Goal: Transaction & Acquisition: Download file/media

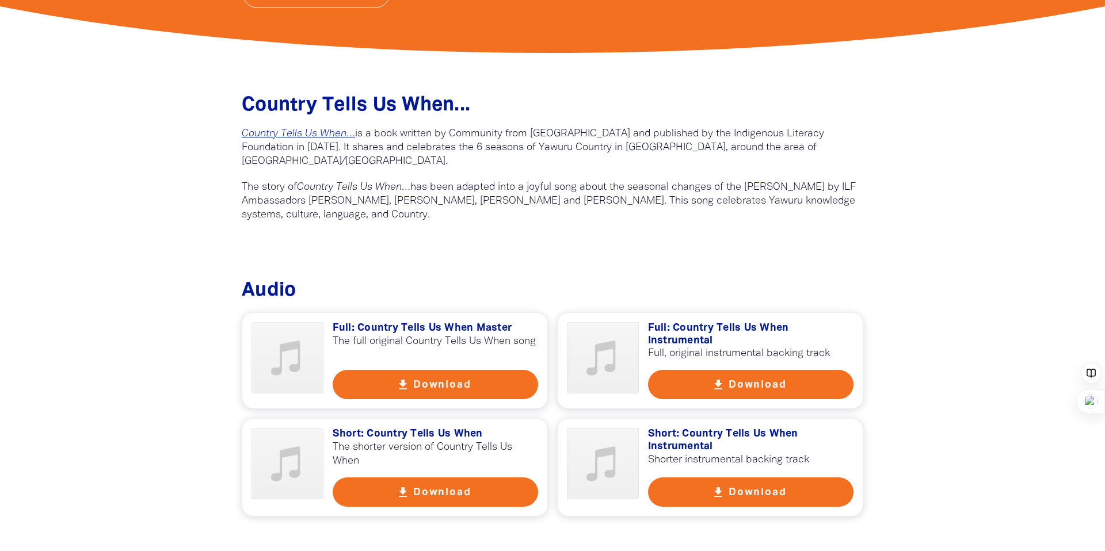
scroll to position [371, 0]
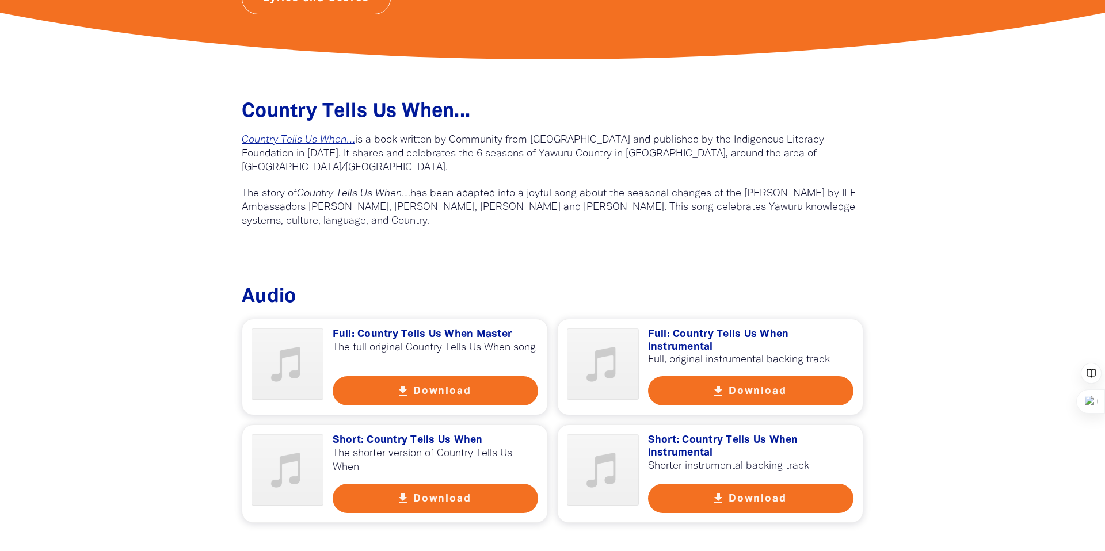
click at [450, 385] on button "get_app Download" at bounding box center [436, 390] width 206 height 29
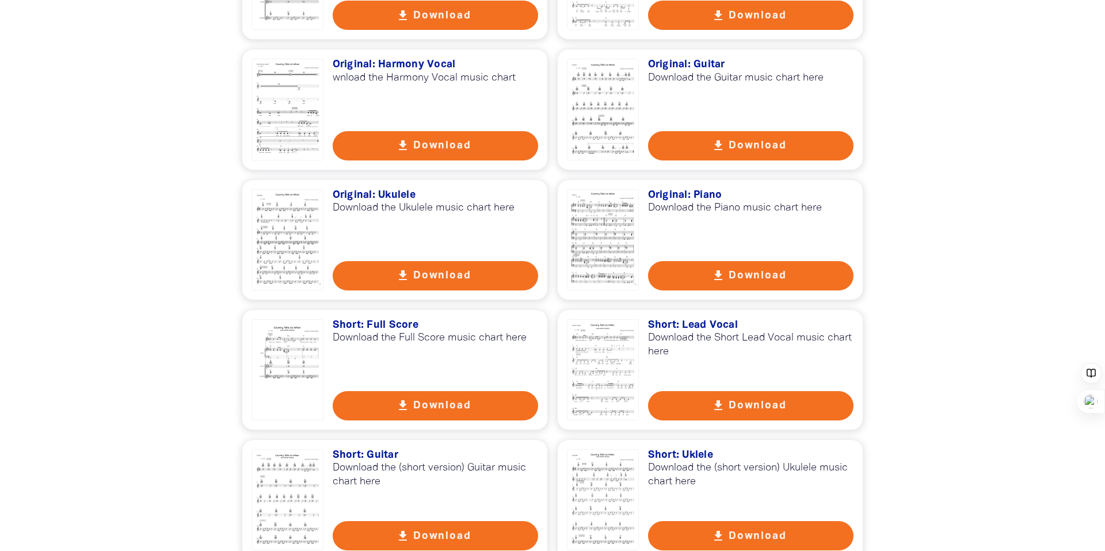
scroll to position [1224, 0]
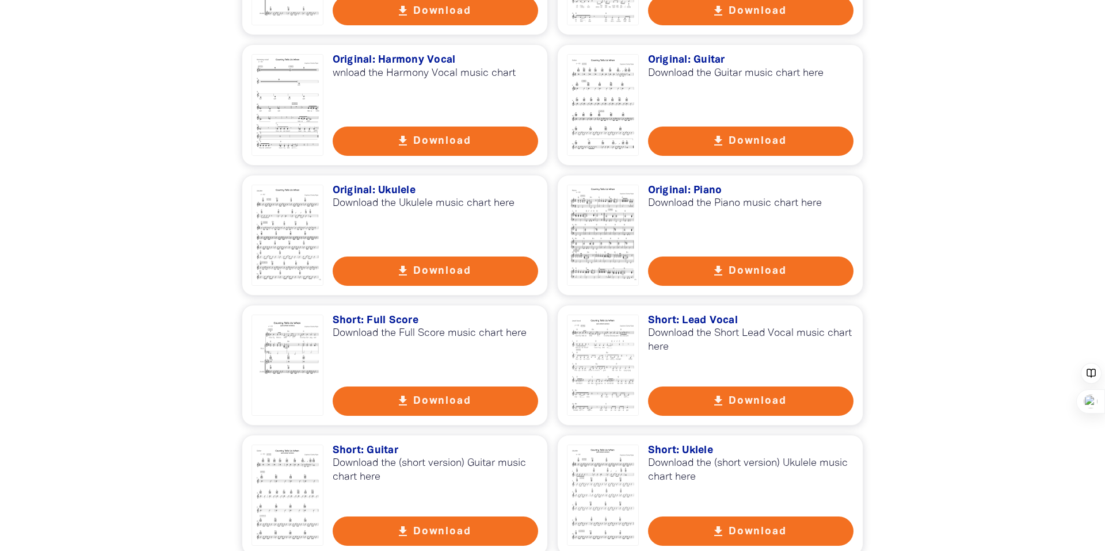
click at [751, 274] on button "get_app Download" at bounding box center [751, 271] width 206 height 29
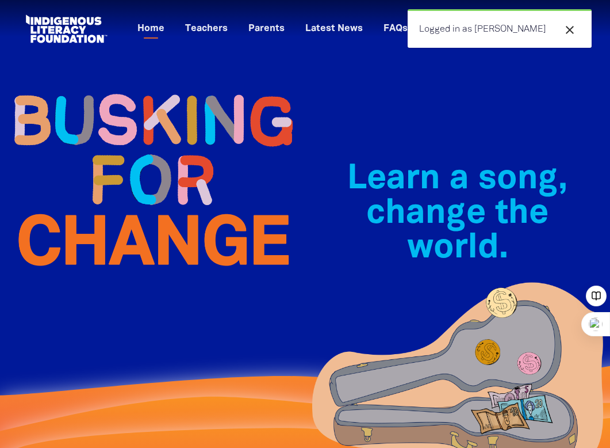
click at [507, 102] on div "Learn a song, change the world.﻿" at bounding box center [459, 244] width 306 height 350
click at [571, 26] on icon "close" at bounding box center [570, 30] width 14 height 14
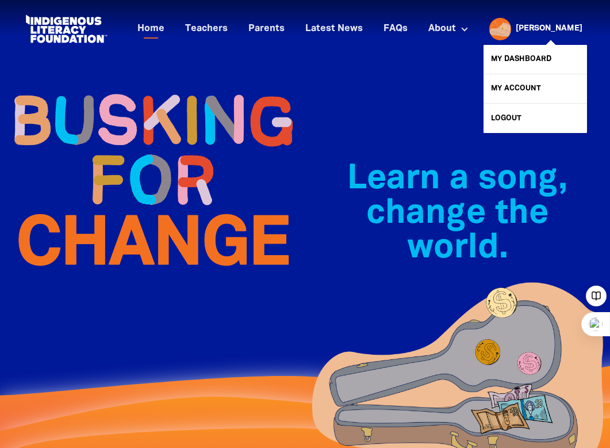
click at [567, 27] on link "[PERSON_NAME]" at bounding box center [549, 29] width 67 height 8
click at [543, 58] on link "My Dashboard" at bounding box center [536, 59] width 104 height 29
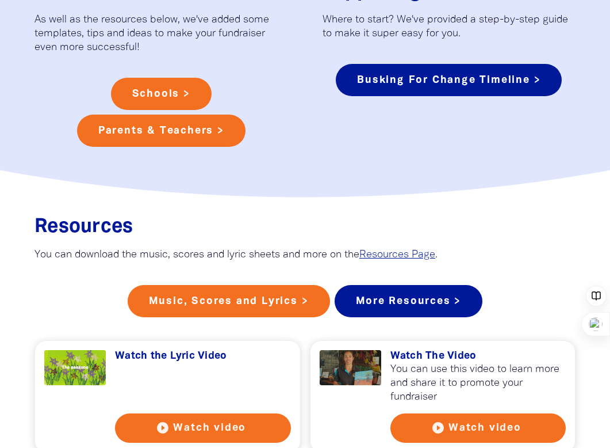
scroll to position [802, 0]
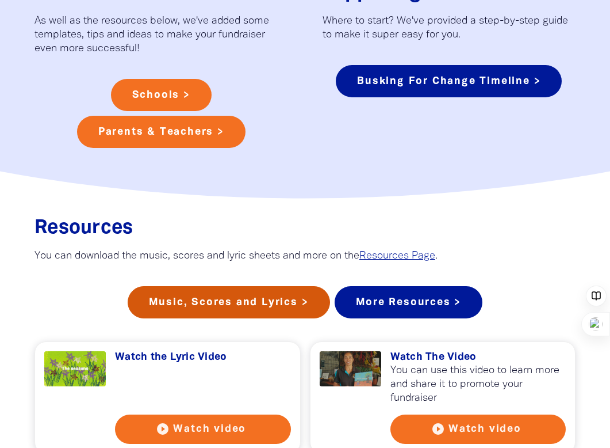
click at [235, 304] on link "Music, Scores and Lyrics >" at bounding box center [229, 302] width 203 height 32
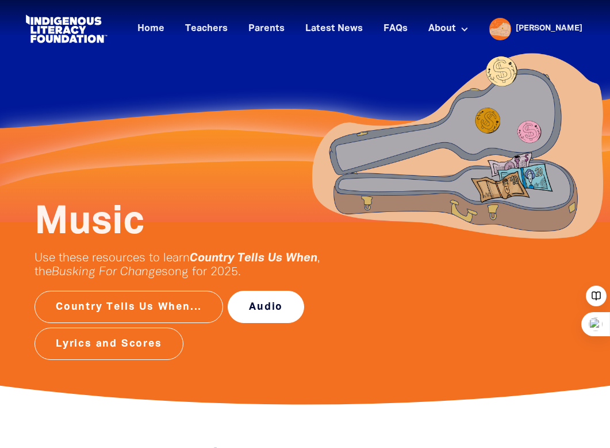
click at [277, 306] on link "Audio" at bounding box center [266, 307] width 77 height 32
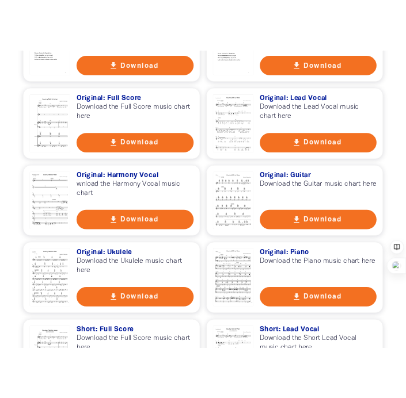
scroll to position [1055, 0]
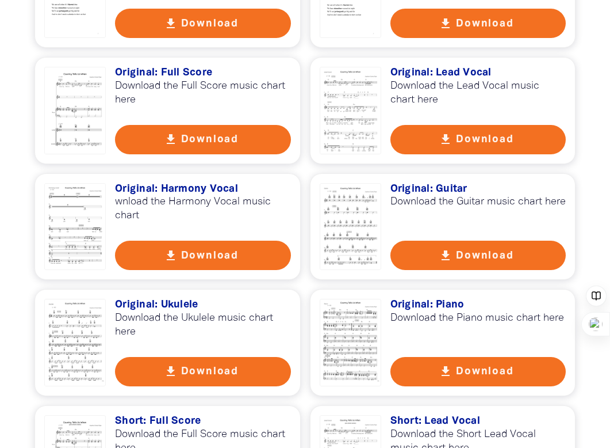
click at [220, 253] on button "get_app Download" at bounding box center [202, 254] width 175 height 29
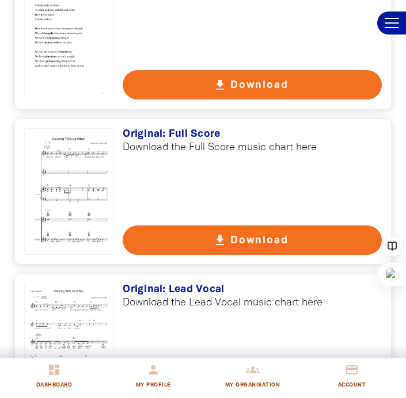
scroll to position [1552, 0]
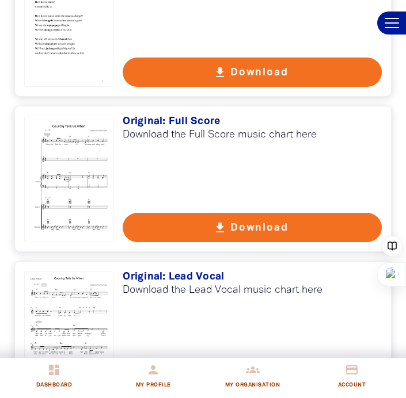
click at [280, 213] on button "get_app Download" at bounding box center [252, 227] width 259 height 29
